Goal: Information Seeking & Learning: Find specific page/section

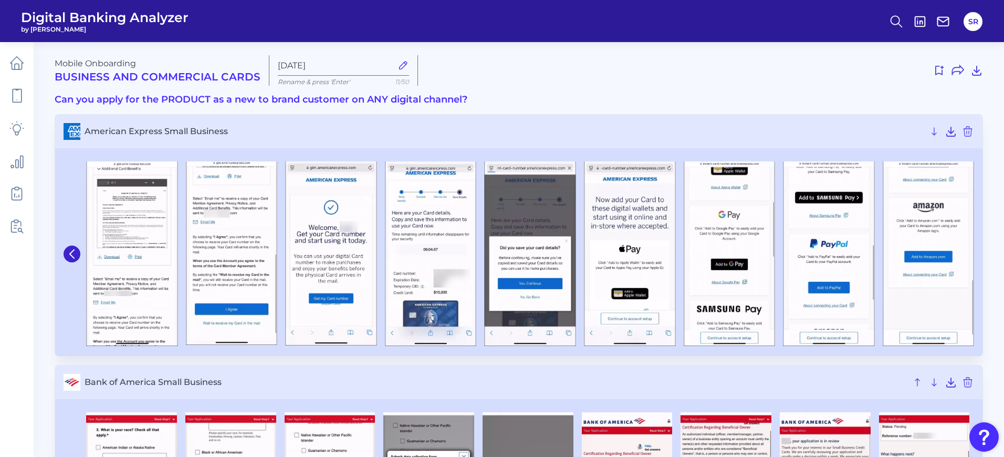
scroll to position [7, 0]
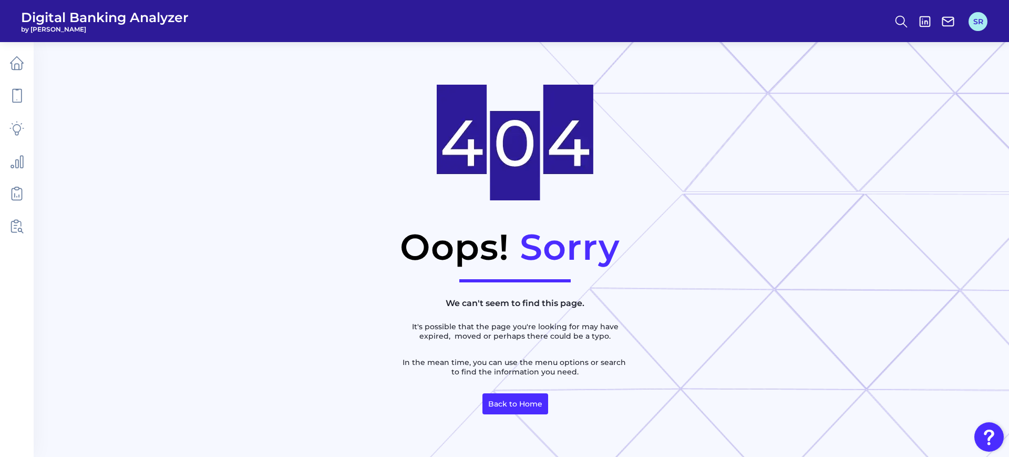
click at [981, 16] on button "SR" at bounding box center [977, 21] width 19 height 19
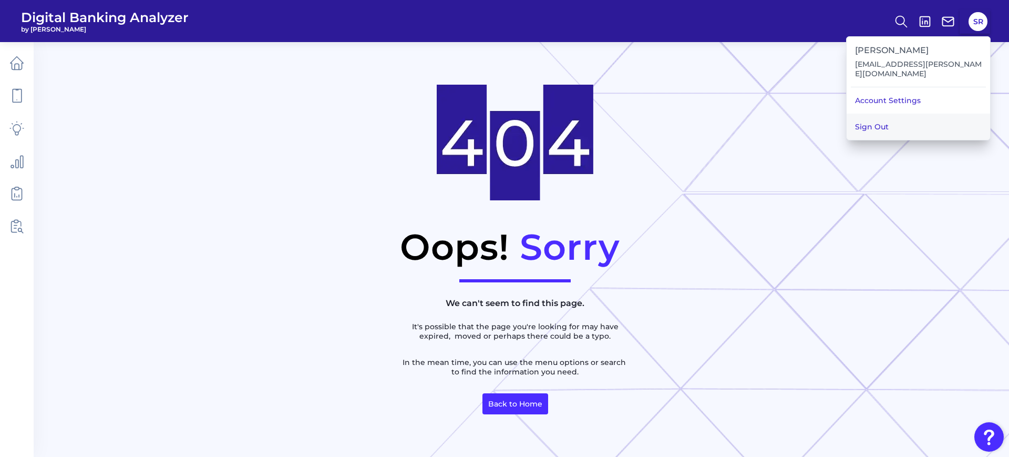
click at [911, 128] on button "Sign Out" at bounding box center [917, 126] width 143 height 26
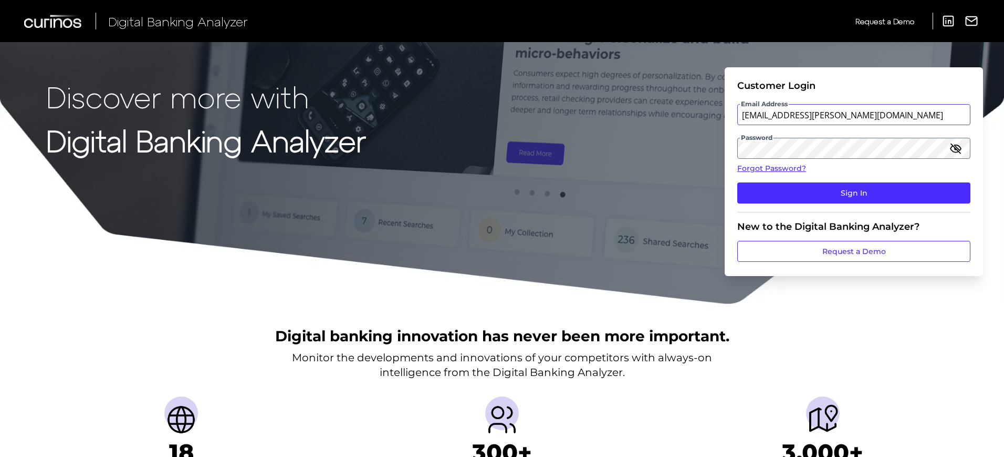
click at [883, 111] on input "[EMAIL_ADDRESS][PERSON_NAME][DOMAIN_NAME]" at bounding box center [854, 114] width 233 height 21
type input "Suraya.Randawa@curinos.com"
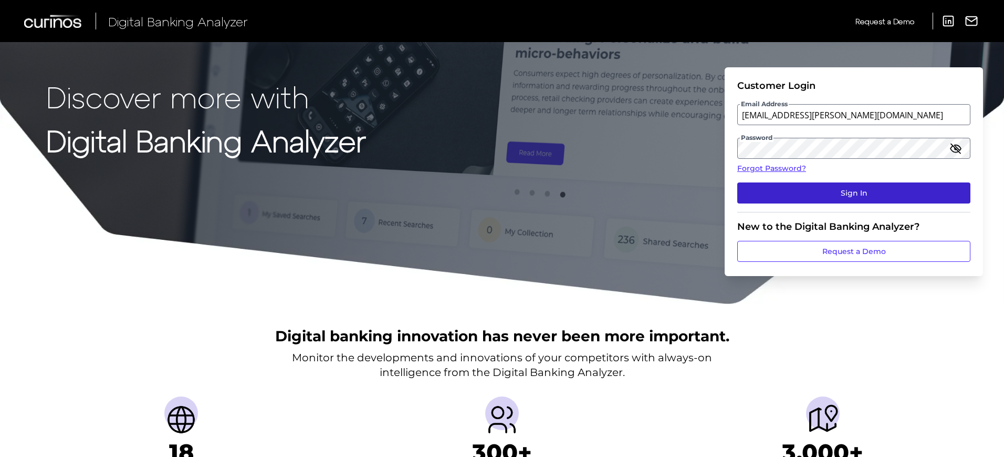
click at [813, 198] on button "Sign In" at bounding box center [854, 192] width 233 height 21
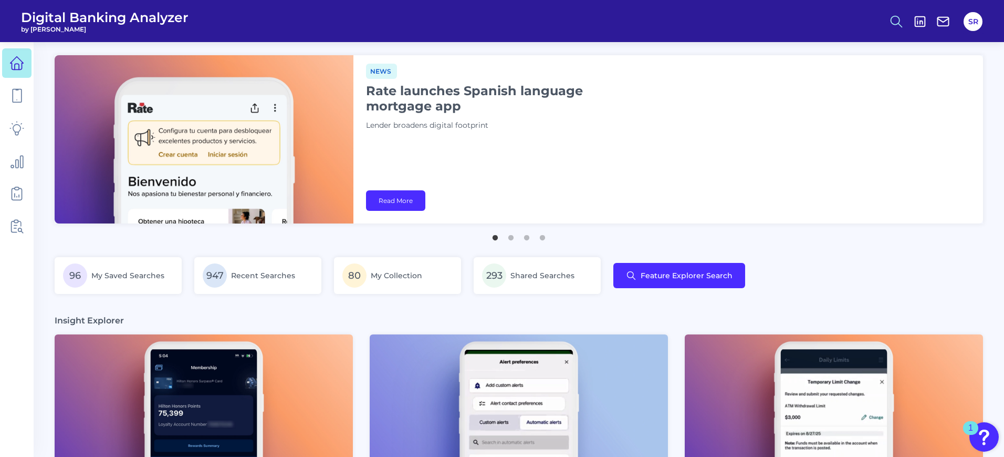
click at [894, 18] on icon at bounding box center [896, 21] width 15 height 15
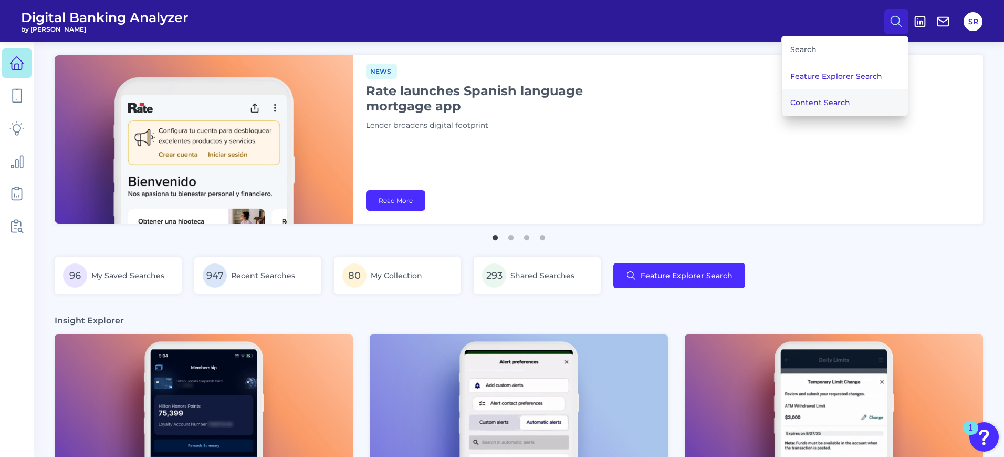
click at [838, 101] on button "Content Search" at bounding box center [845, 102] width 126 height 26
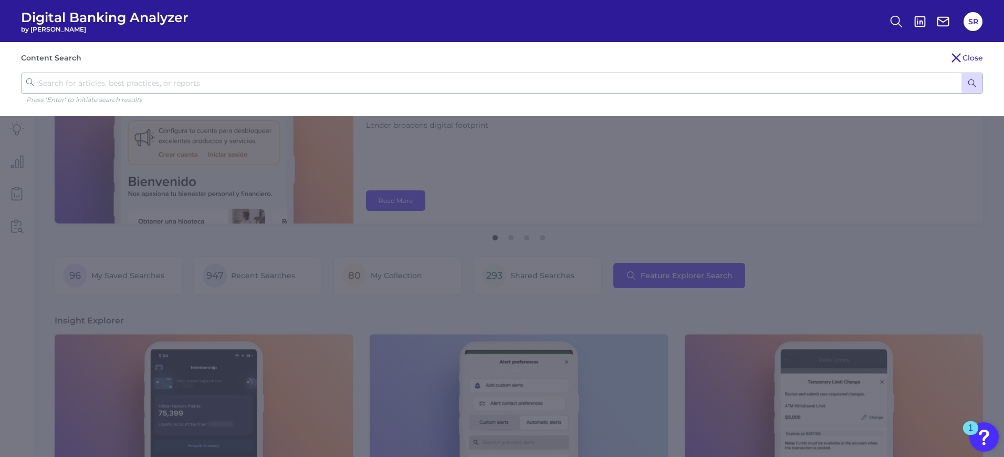
click at [216, 84] on input "text" at bounding box center [502, 82] width 962 height 21
type input "velera"
click at [962, 73] on button "submit" at bounding box center [972, 83] width 21 height 20
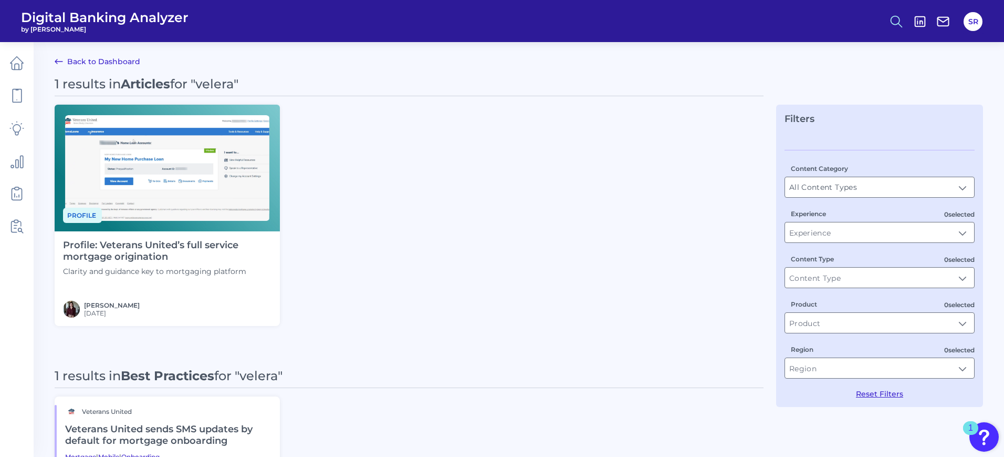
click at [899, 14] on icon at bounding box center [896, 21] width 15 height 15
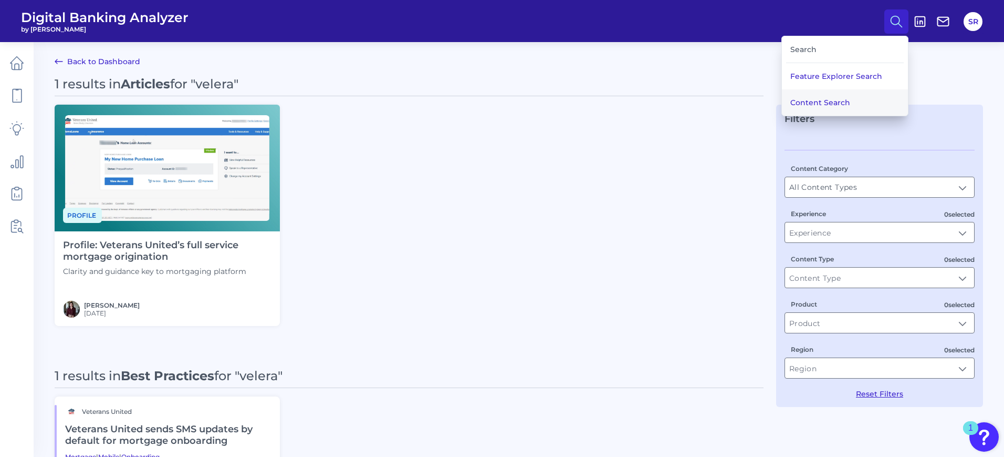
click at [816, 103] on button "Content Search" at bounding box center [845, 102] width 126 height 26
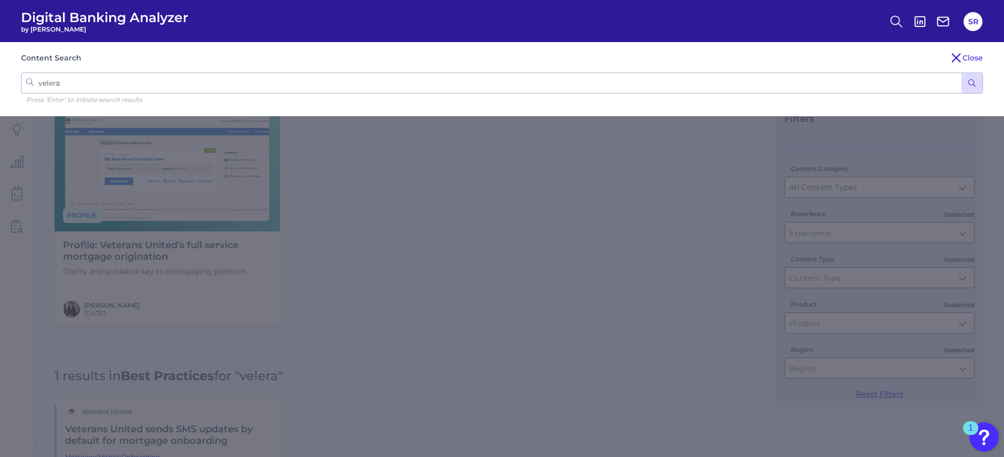
click at [234, 69] on div "Content Search Close velera Press ‘Enter’ to initiate search results" at bounding box center [502, 79] width 1004 height 74
drag, startPoint x: 224, startPoint y: 83, endPoint x: -152, endPoint y: 254, distance: 412.8
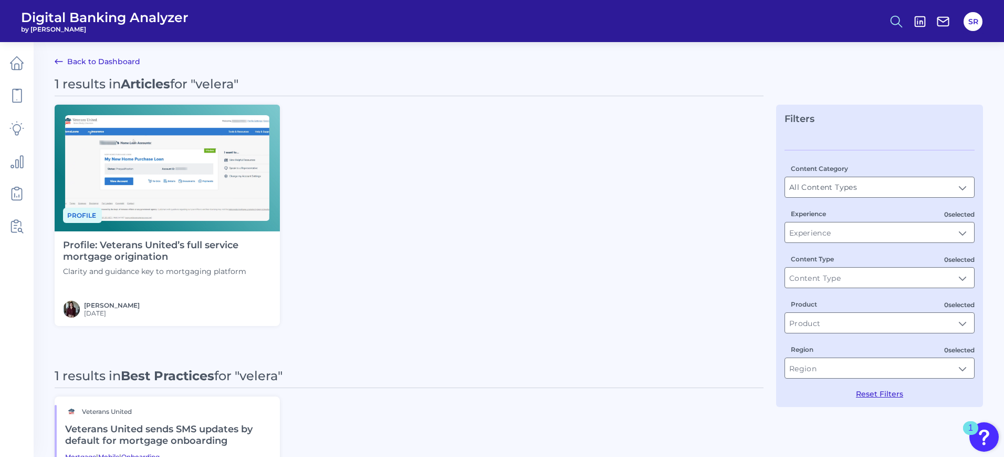
click at [894, 18] on icon at bounding box center [896, 21] width 15 height 15
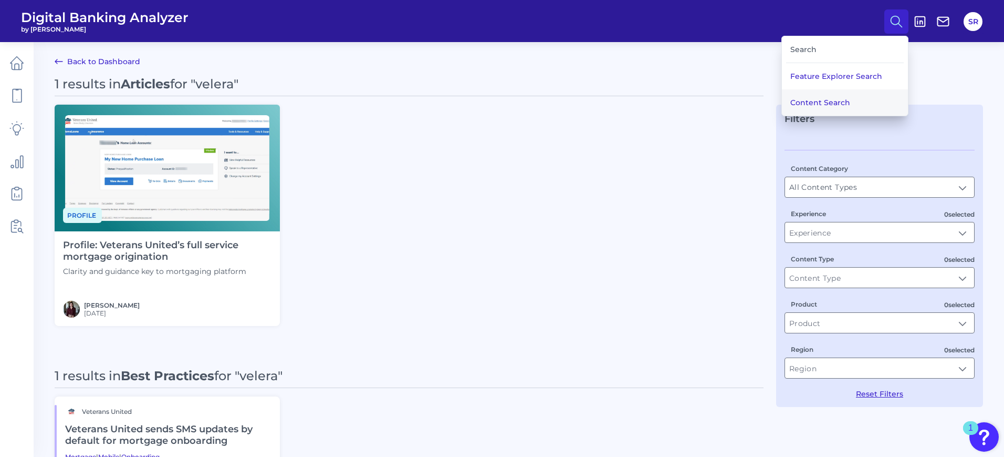
click at [832, 101] on button "Content Search" at bounding box center [845, 102] width 126 height 26
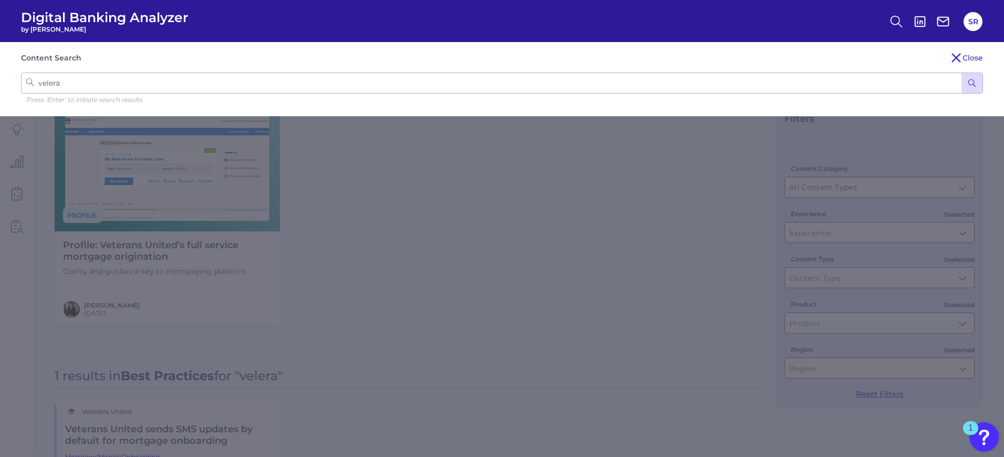
drag, startPoint x: 65, startPoint y: 84, endPoint x: -19, endPoint y: 254, distance: 189.6
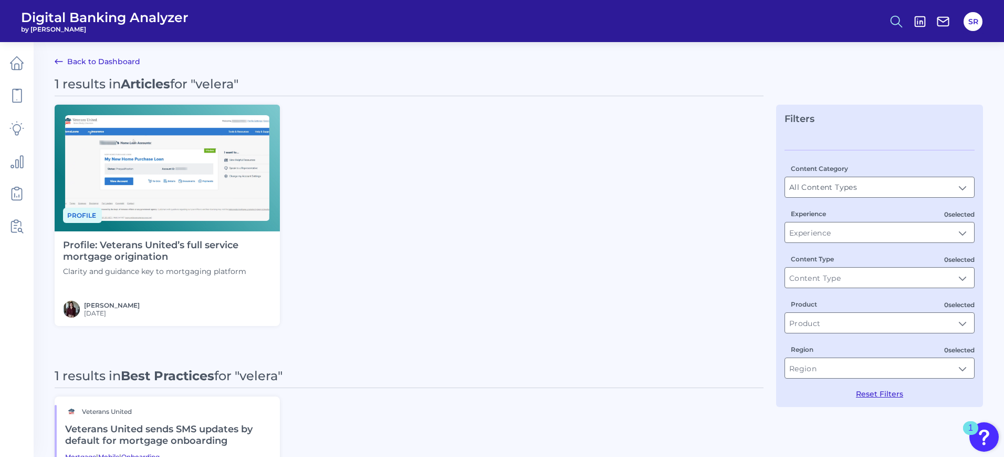
click at [895, 15] on icon at bounding box center [896, 21] width 15 height 15
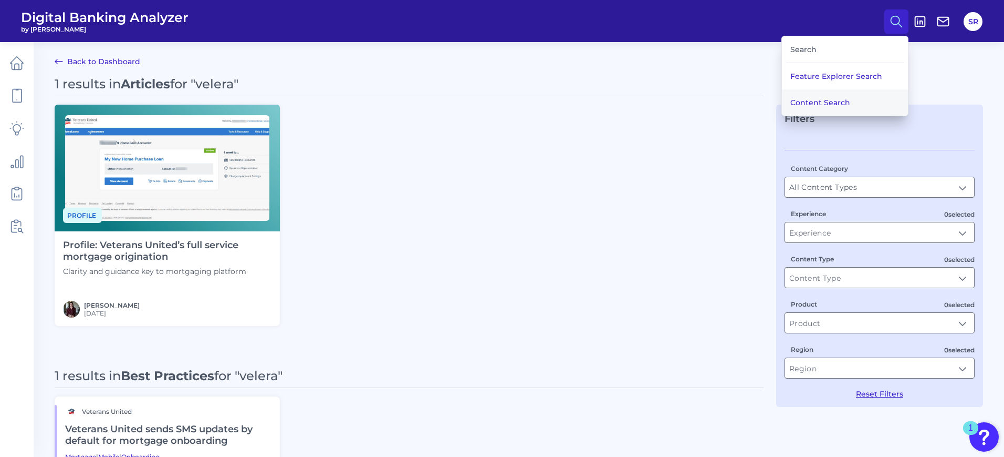
click at [836, 96] on button "Content Search" at bounding box center [845, 102] width 126 height 26
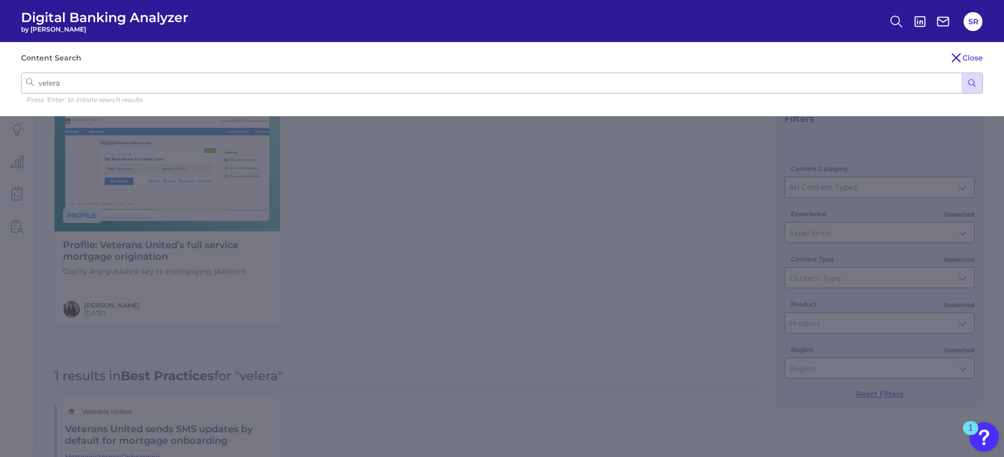
drag, startPoint x: 112, startPoint y: 79, endPoint x: -24, endPoint y: 254, distance: 221.6
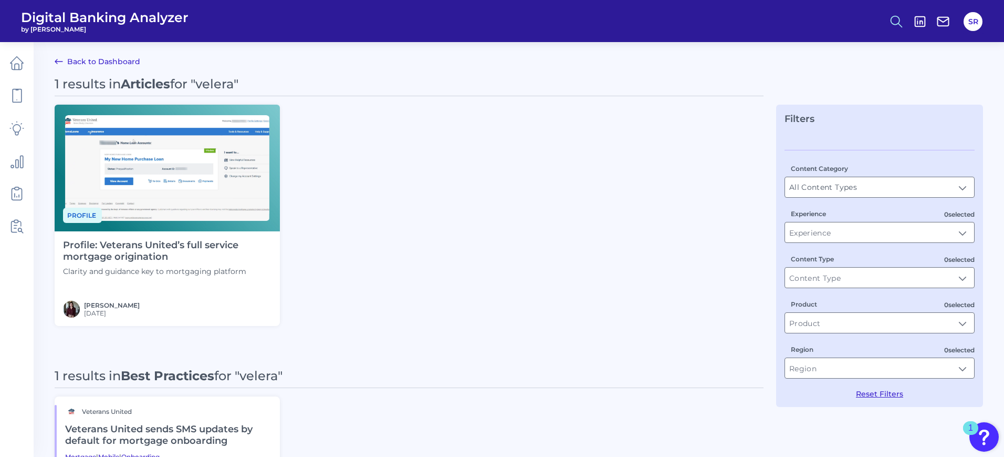
click at [893, 16] on circle at bounding box center [896, 20] width 8 height 8
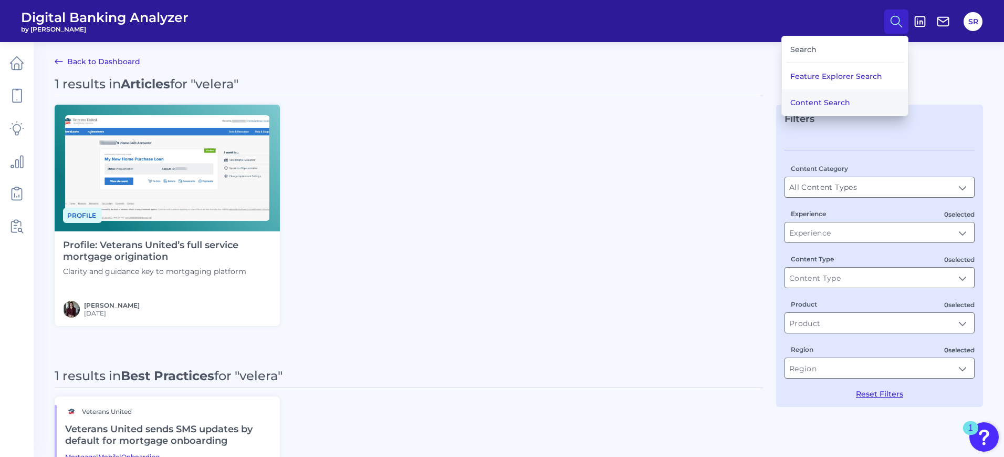
click at [854, 102] on button "Content Search" at bounding box center [845, 102] width 126 height 26
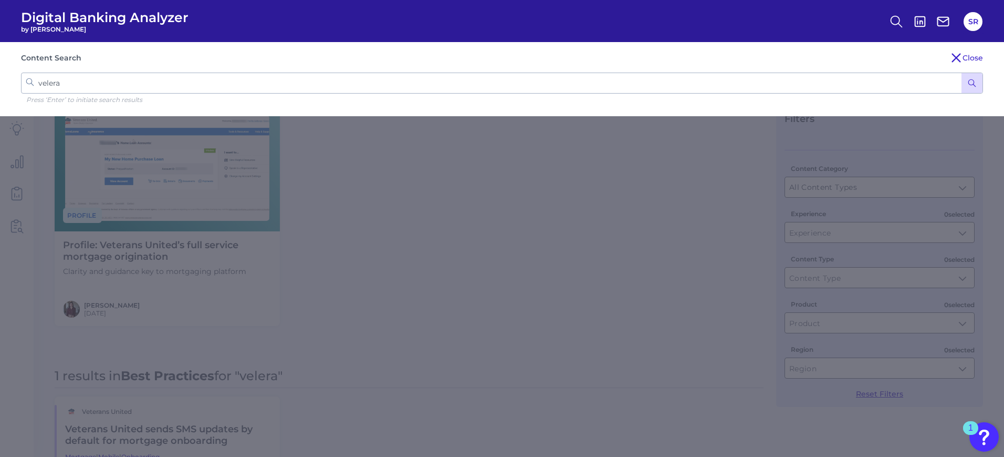
drag, startPoint x: 60, startPoint y: 84, endPoint x: -19, endPoint y: 256, distance: 190.2
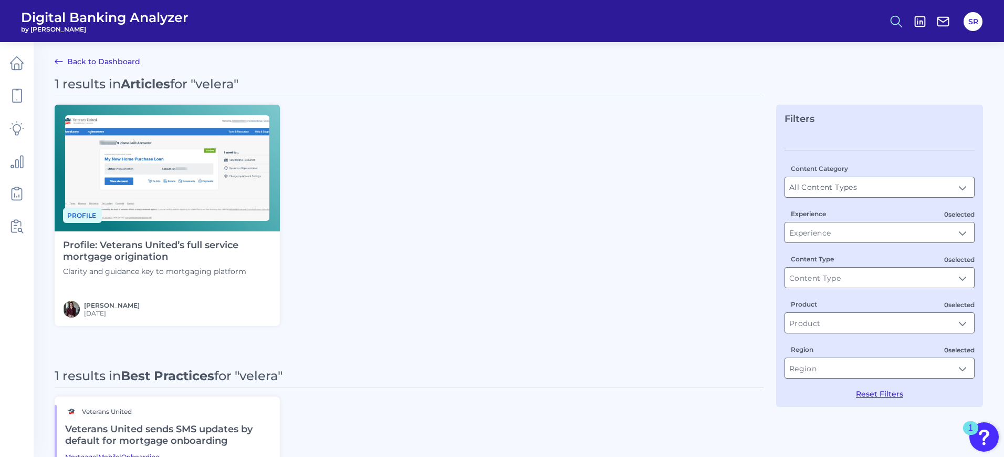
click at [893, 23] on icon at bounding box center [896, 21] width 15 height 15
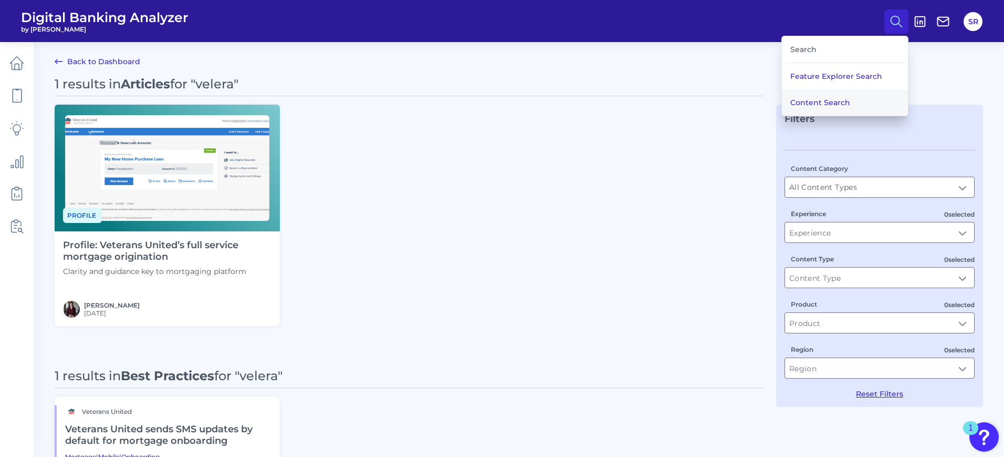
click at [831, 99] on button "Content Search" at bounding box center [845, 102] width 126 height 26
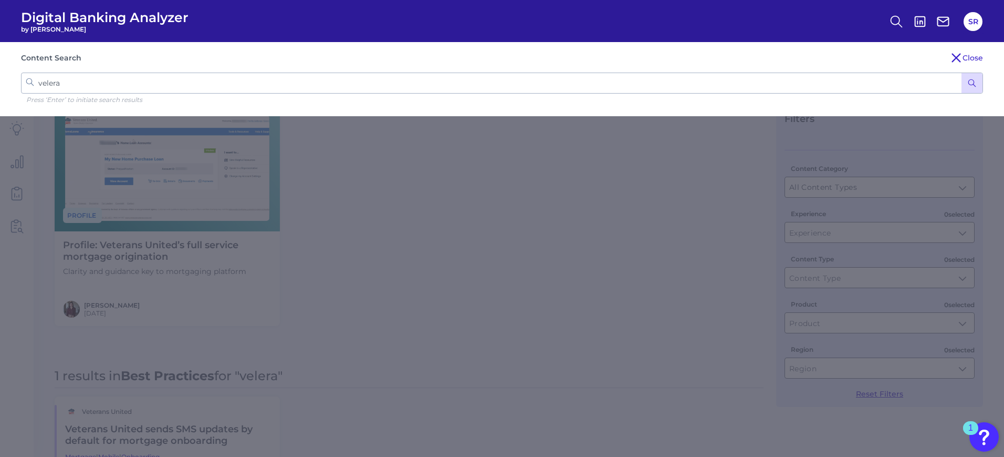
click at [53, 81] on input "velera" at bounding box center [502, 82] width 962 height 21
click at [68, 79] on input "velera" at bounding box center [502, 82] width 962 height 21
type input "v"
type input "month"
click at [962, 73] on button "submit" at bounding box center [972, 83] width 21 height 20
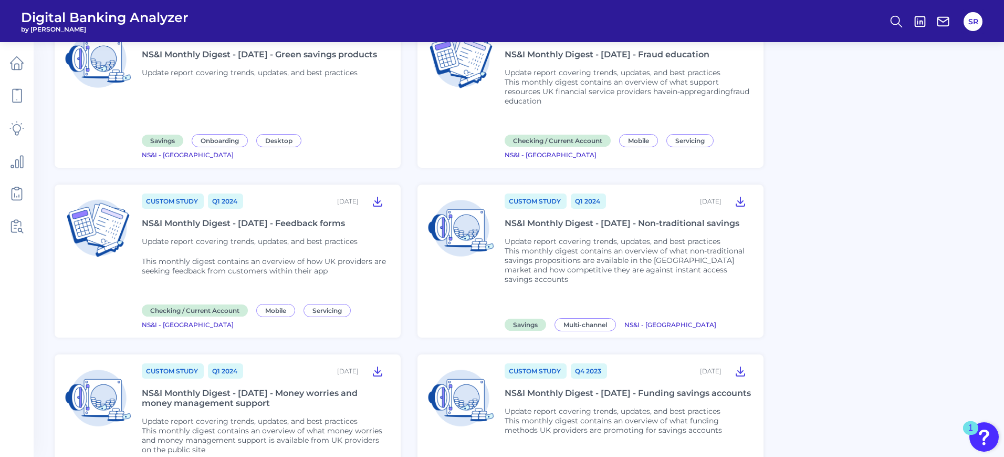
scroll to position [750, 0]
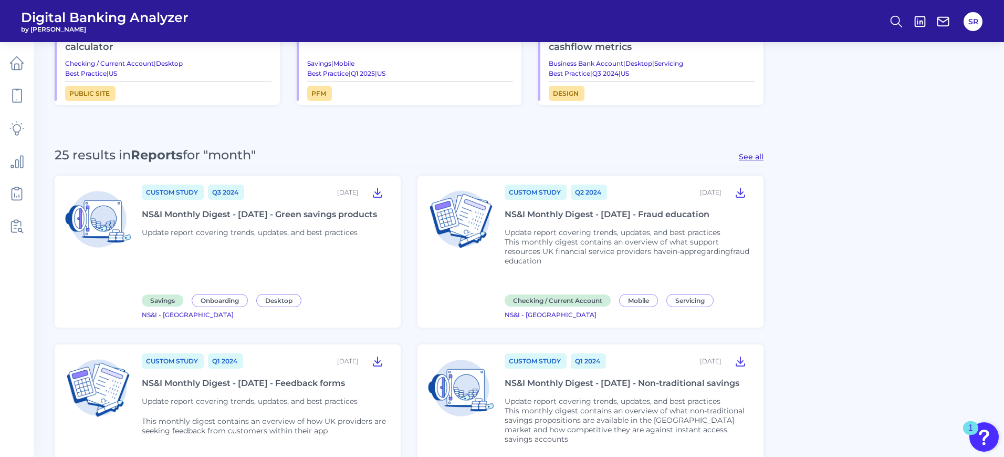
click at [756, 153] on button "See all" at bounding box center [751, 156] width 25 height 9
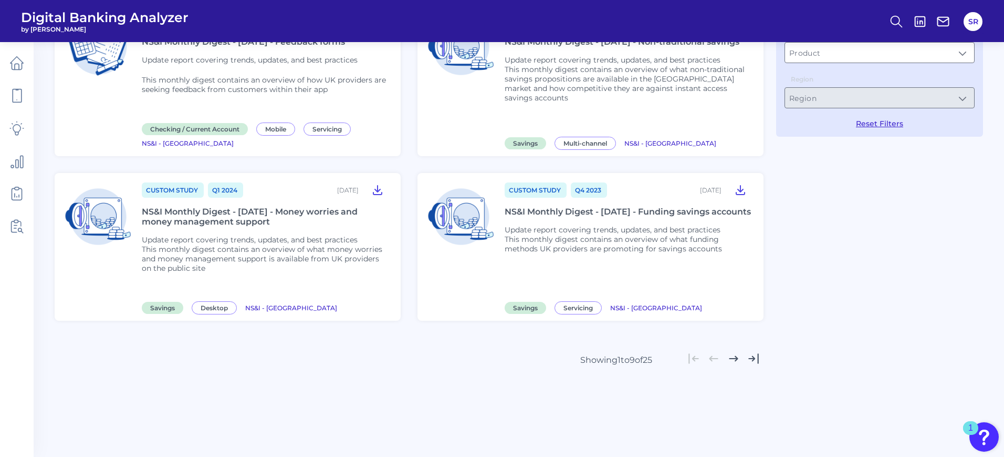
type input "Reports"
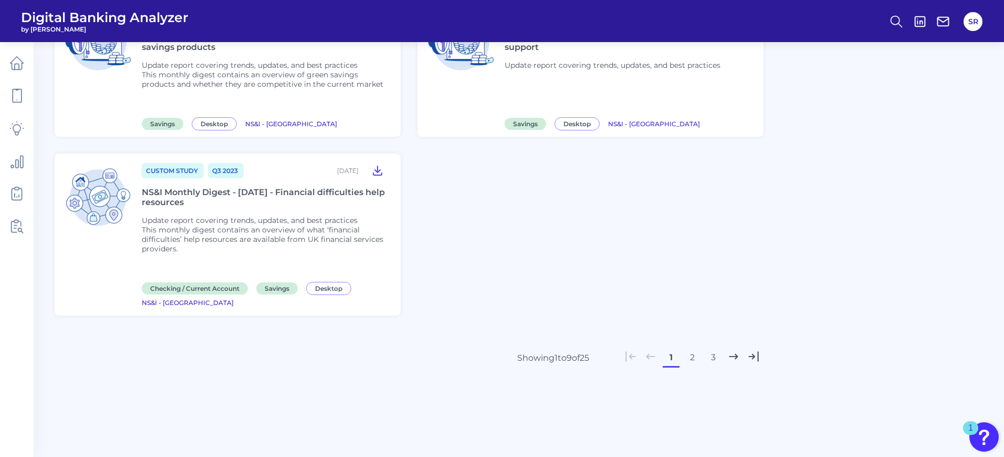
scroll to position [609, 0]
click at [691, 360] on button "2" at bounding box center [692, 356] width 17 height 17
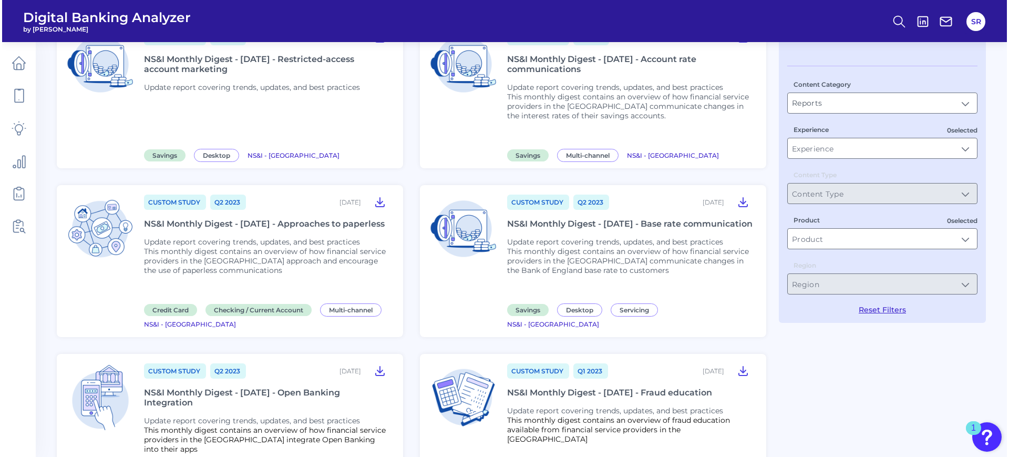
scroll to position [0, 0]
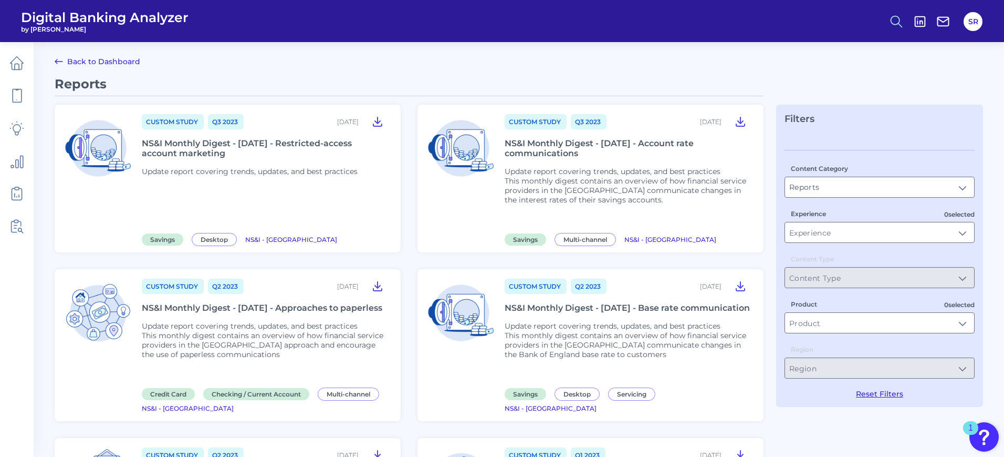
click at [894, 16] on circle at bounding box center [896, 20] width 8 height 8
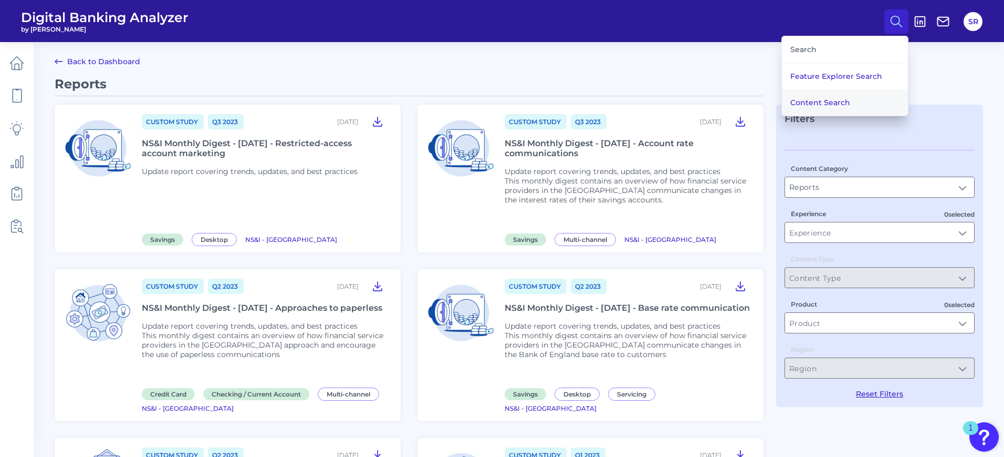
click at [835, 98] on button "Content Search" at bounding box center [845, 102] width 126 height 26
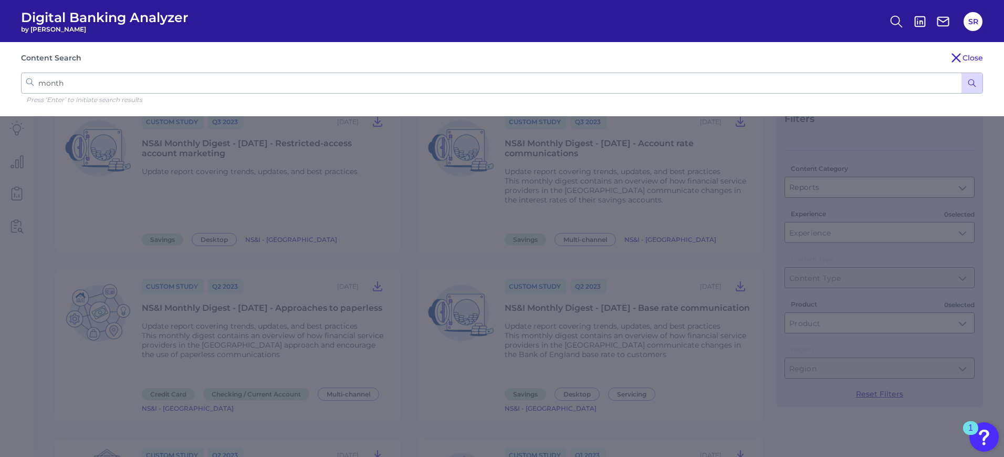
drag, startPoint x: 29, startPoint y: 80, endPoint x: -46, endPoint y: 256, distance: 191.8
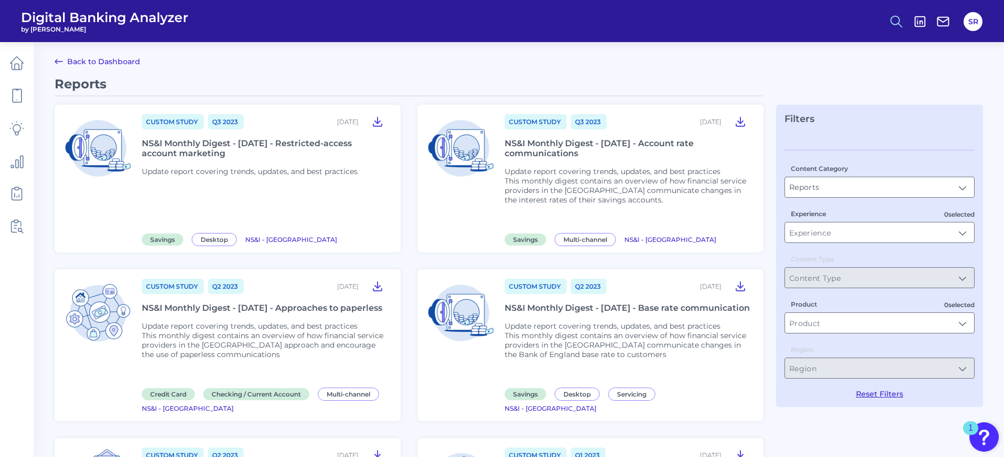
click at [903, 23] on icon at bounding box center [896, 21] width 15 height 15
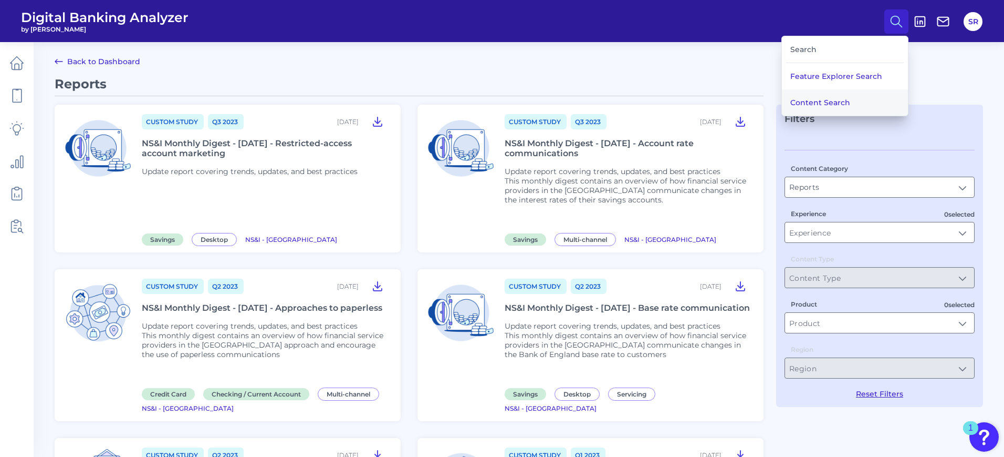
click at [824, 98] on button "Content Search" at bounding box center [845, 102] width 126 height 26
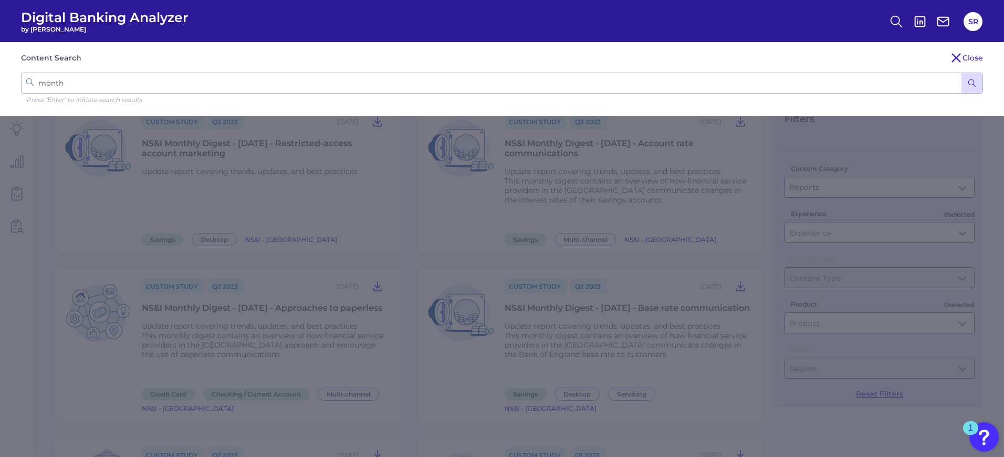
click at [694, 86] on input "month" at bounding box center [502, 82] width 962 height 21
type input "m"
type input "PSCU"
click at [962, 73] on button "submit" at bounding box center [972, 83] width 21 height 20
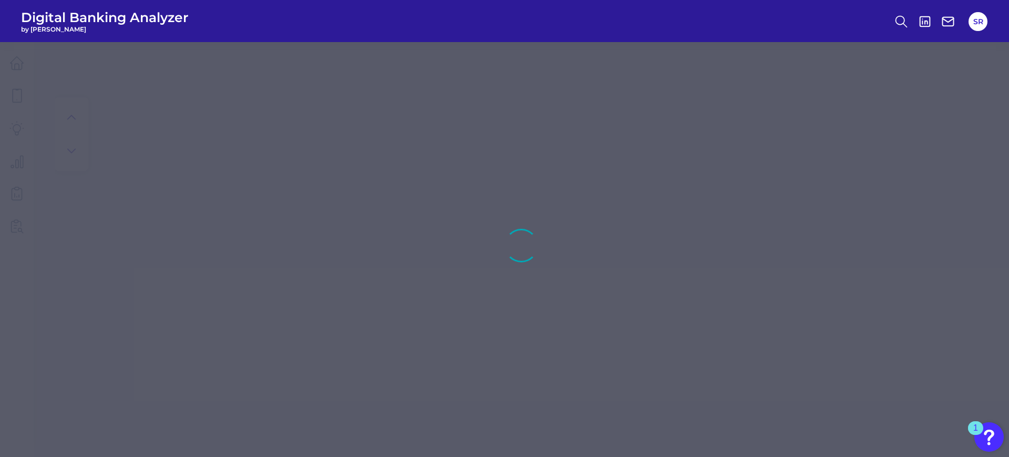
click at [601, 156] on div at bounding box center [504, 228] width 1009 height 457
